Goal: Register for event/course

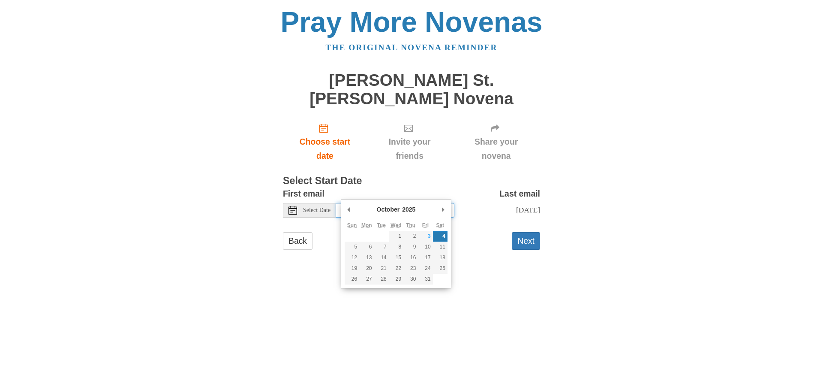
click at [406, 203] on input "[DATE]" at bounding box center [395, 210] width 118 height 15
type input "[DATE]"
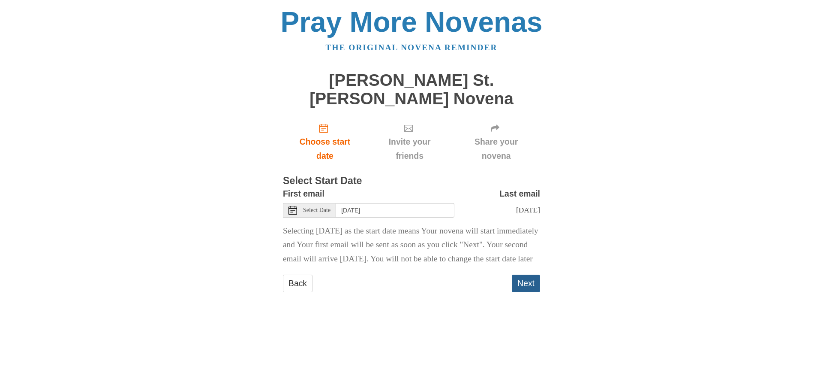
click at [523, 280] on button "Next" at bounding box center [526, 283] width 28 height 18
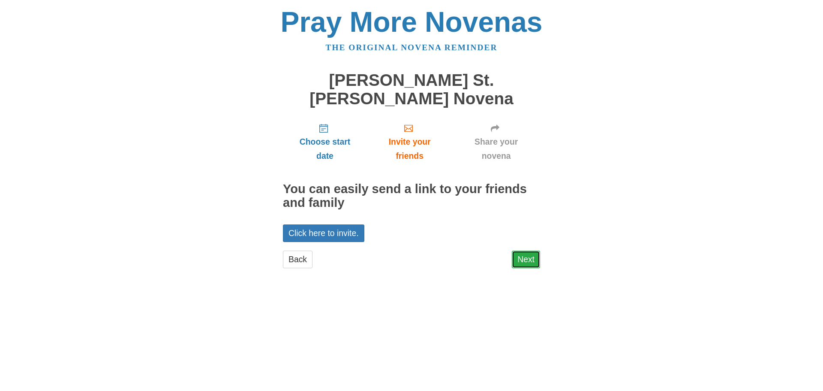
click at [533, 250] on link "Next" at bounding box center [526, 259] width 28 height 18
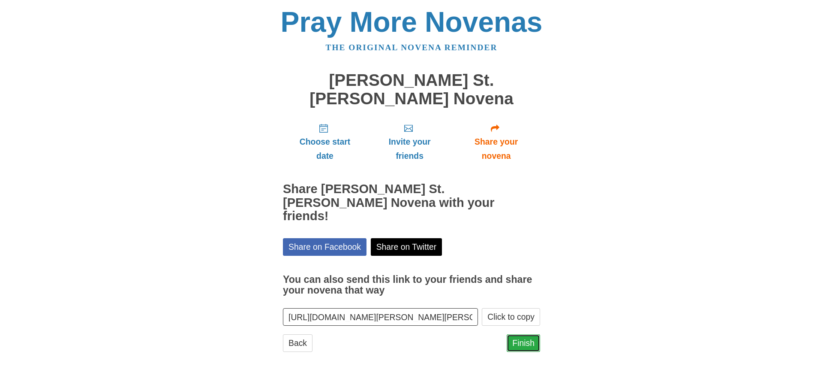
click at [524, 334] on link "Finish" at bounding box center [523, 343] width 33 height 18
